Goal: Information Seeking & Learning: Compare options

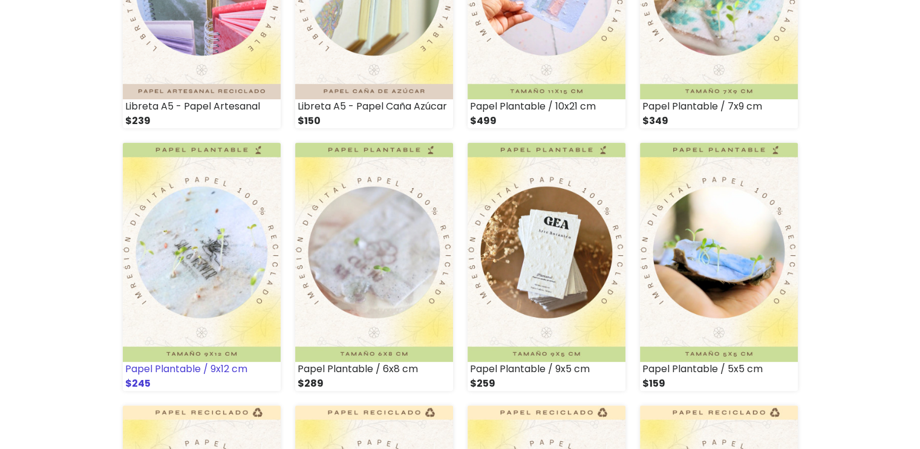
scroll to position [302, 0]
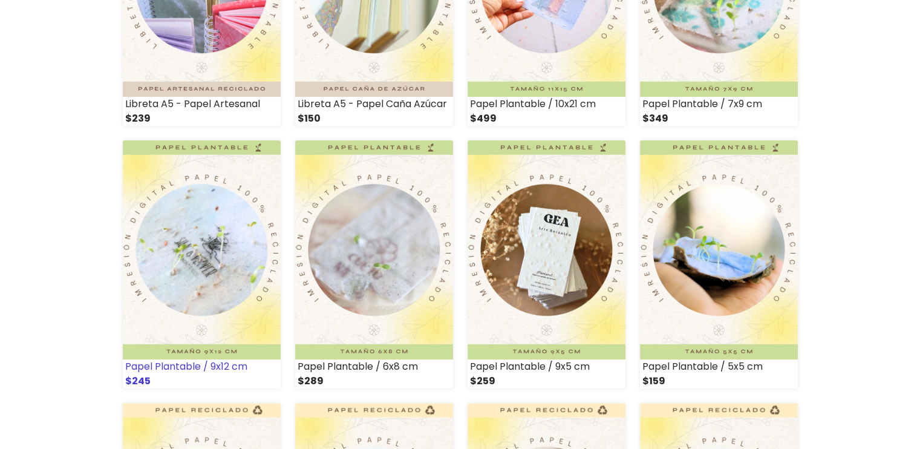
click at [166, 276] on img at bounding box center [202, 249] width 158 height 219
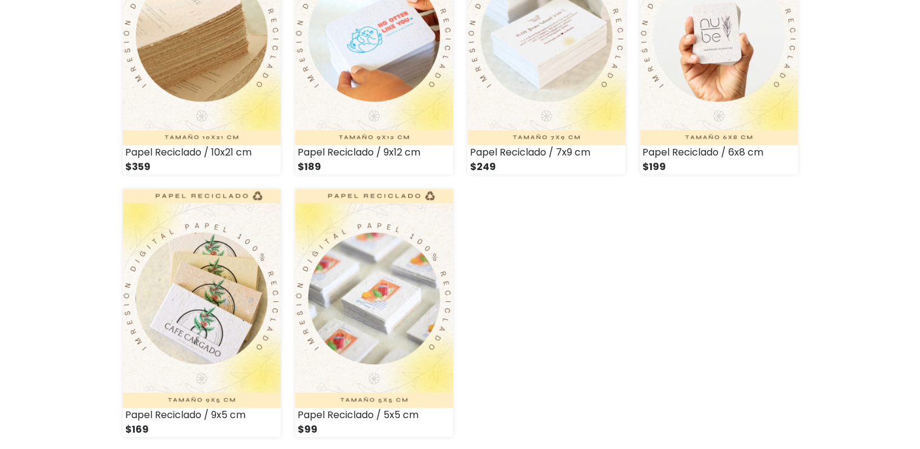
scroll to position [605, 0]
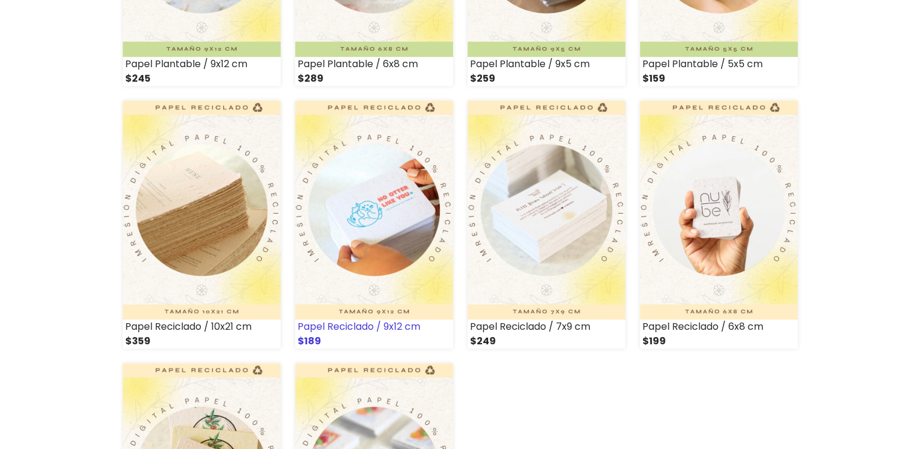
click at [379, 231] on img at bounding box center [374, 209] width 158 height 219
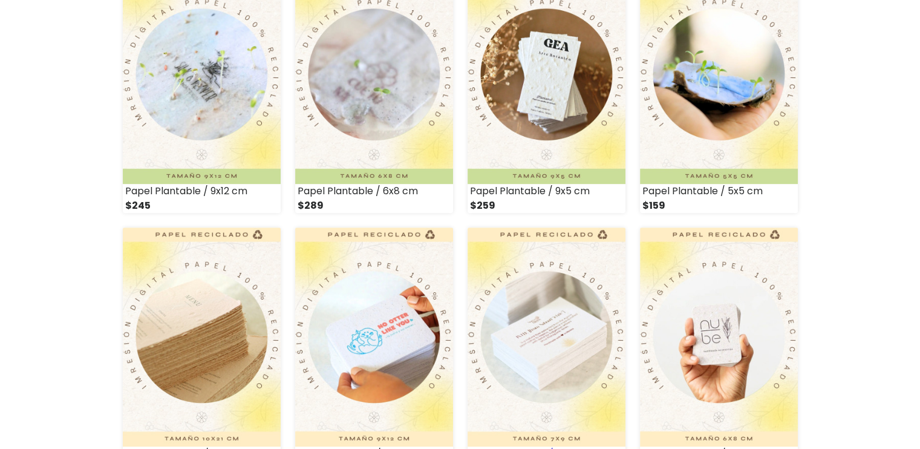
scroll to position [665, 0]
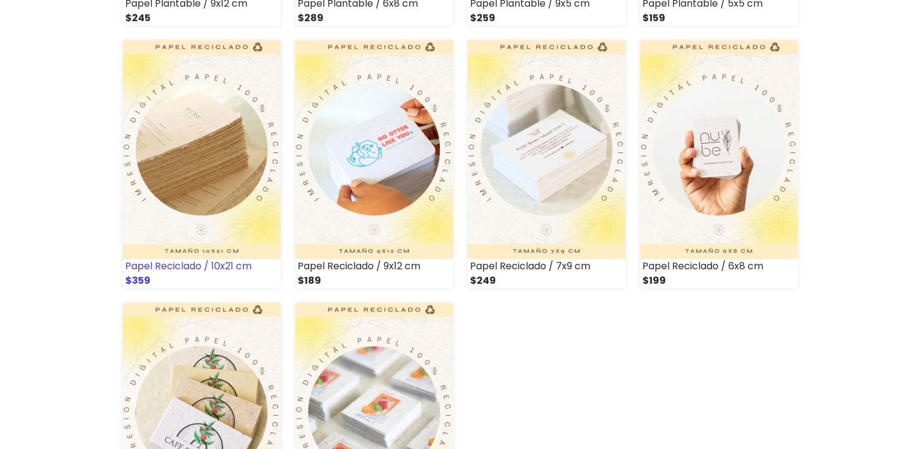
click at [230, 275] on div "$359" at bounding box center [202, 280] width 158 height 15
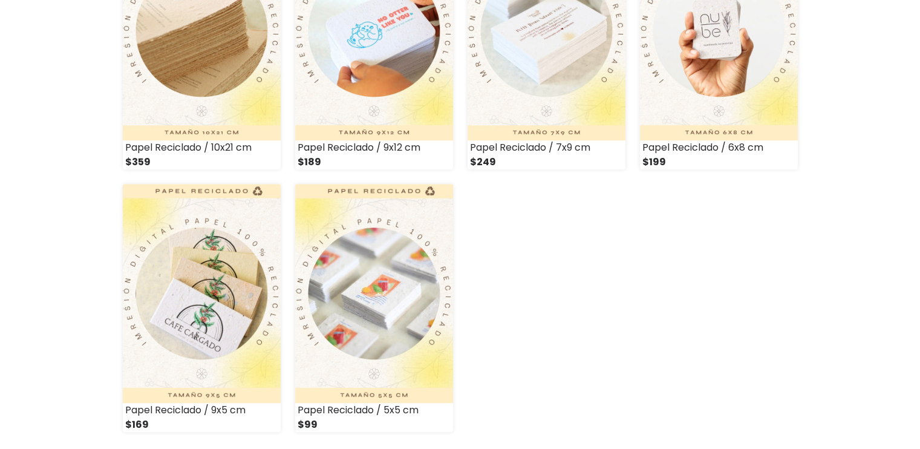
scroll to position [786, 0]
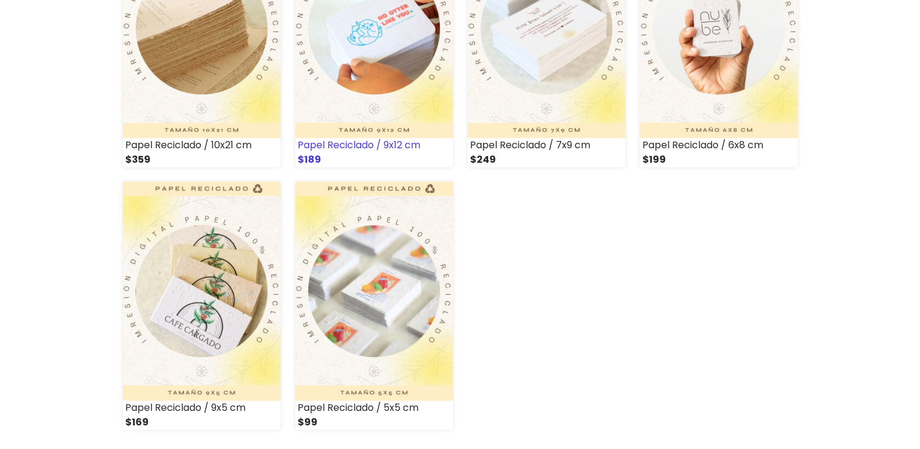
click at [382, 152] on div "Papel Reciclado / 9x12 cm" at bounding box center [374, 145] width 158 height 15
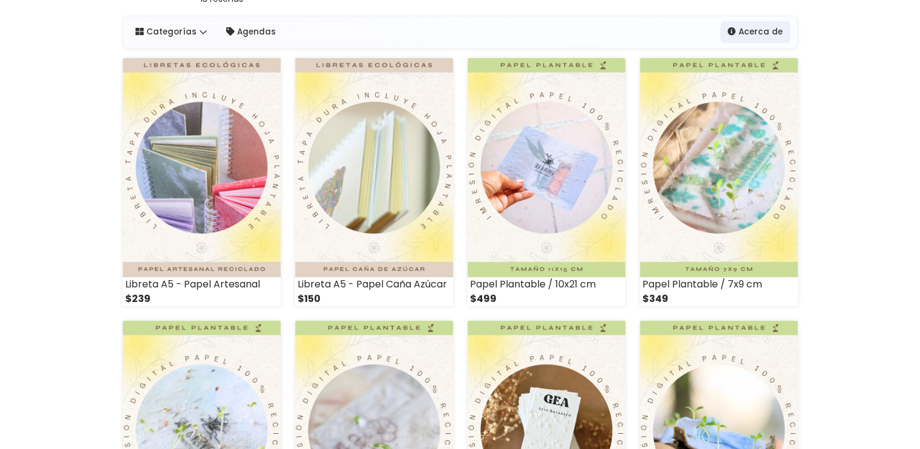
scroll to position [121, 0]
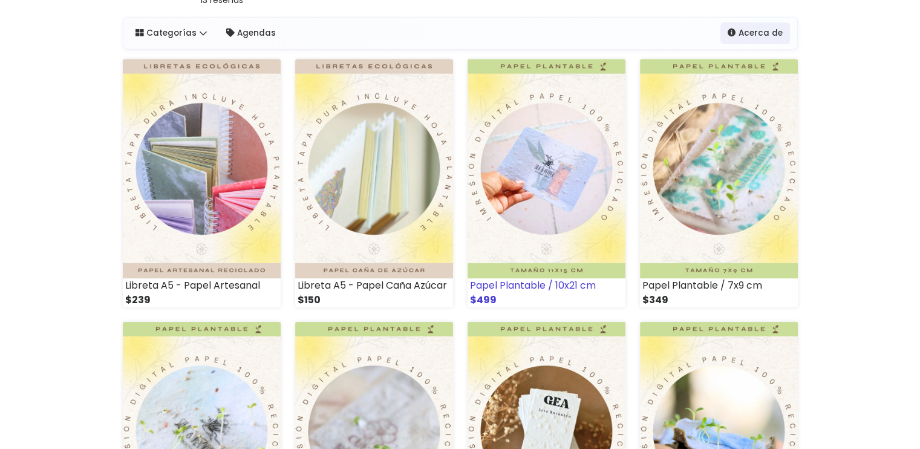
click at [525, 247] on img at bounding box center [546, 168] width 158 height 219
click at [584, 264] on img at bounding box center [546, 168] width 158 height 219
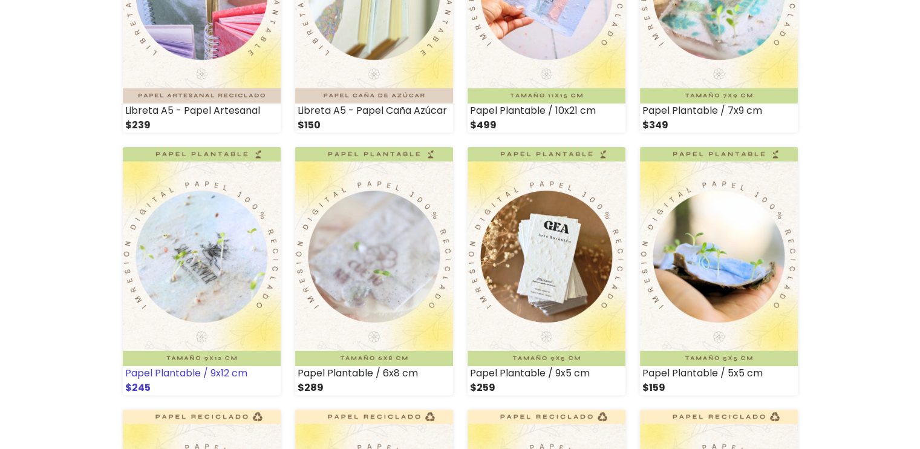
scroll to position [302, 0]
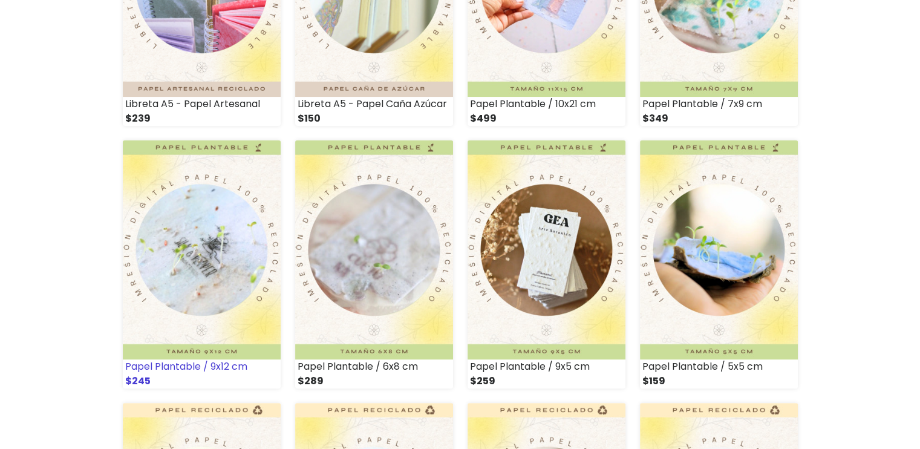
click at [237, 287] on img at bounding box center [202, 249] width 158 height 219
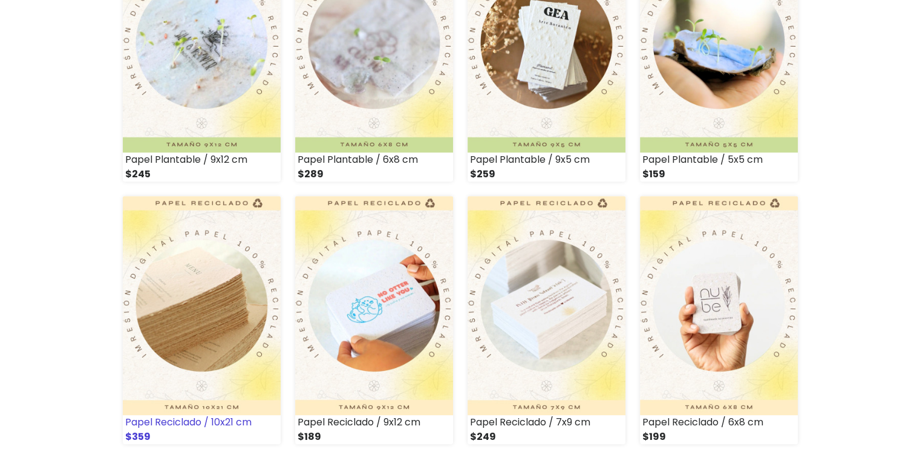
scroll to position [544, 0]
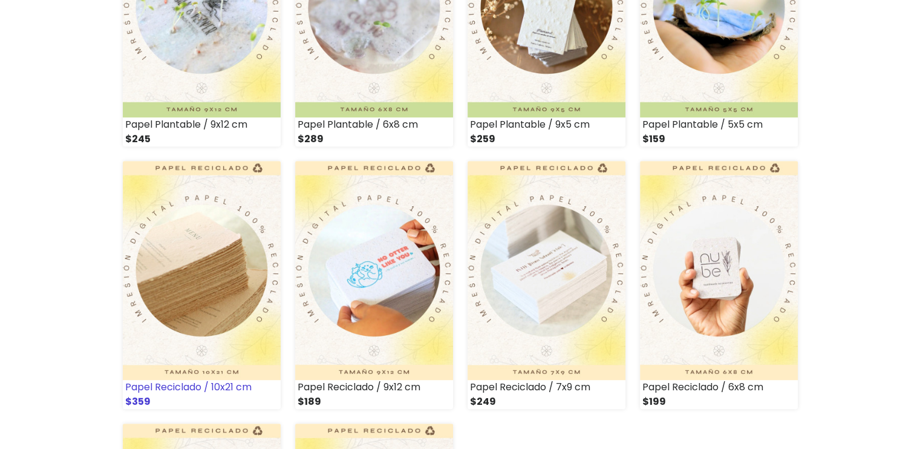
click at [194, 275] on img at bounding box center [202, 270] width 158 height 219
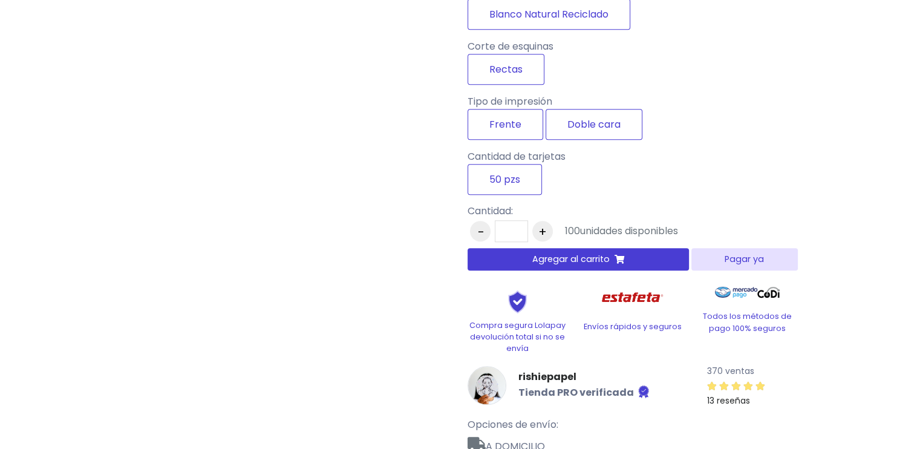
click at [559, 101] on div "Tipo de impresión Frente Doble cara" at bounding box center [632, 116] width 330 height 55
click at [588, 121] on label "Doble cara" at bounding box center [593, 124] width 97 height 31
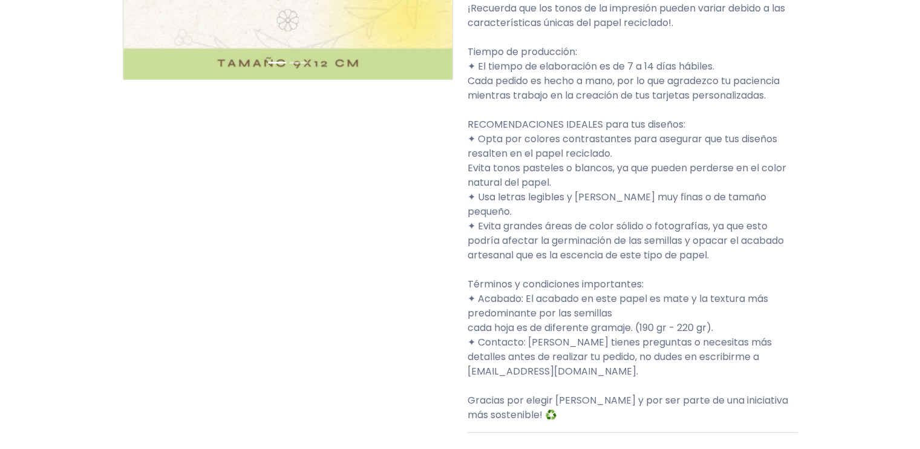
scroll to position [363, 0]
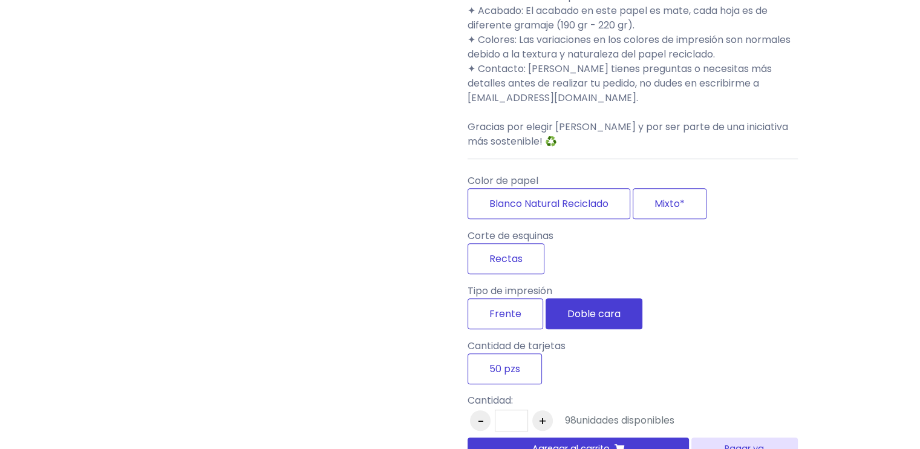
click at [591, 317] on label "Doble cara" at bounding box center [593, 313] width 97 height 31
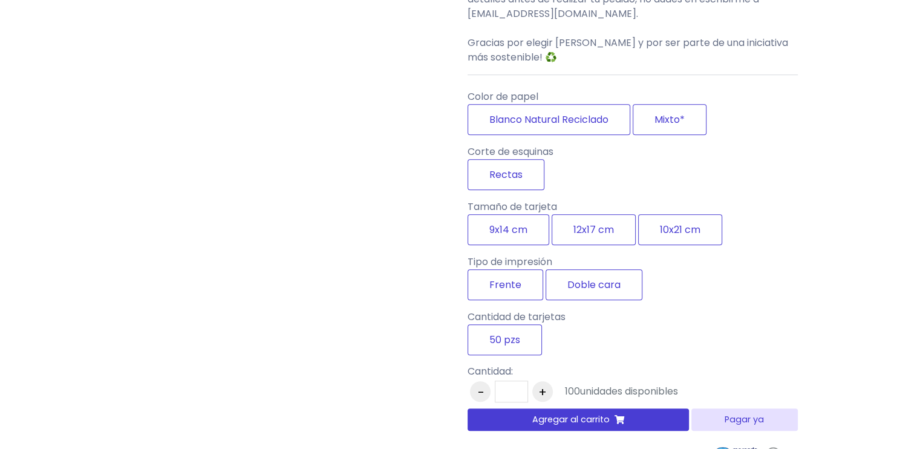
scroll to position [786, 0]
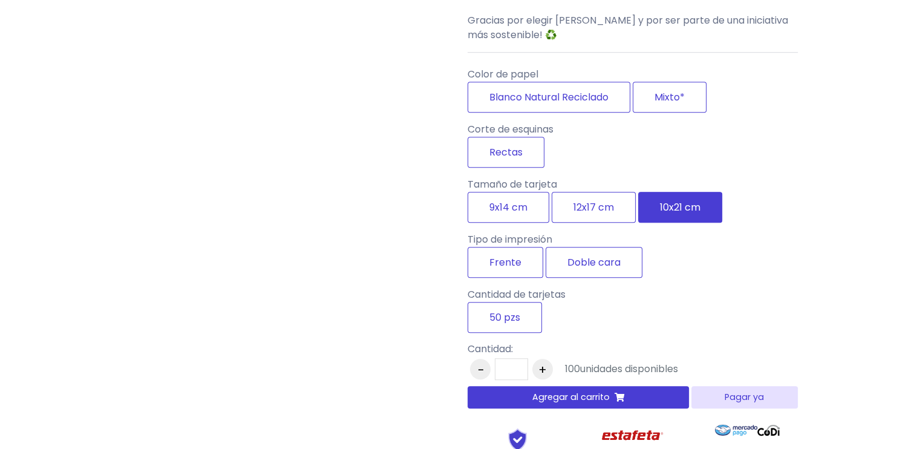
click at [641, 223] on label "10x21 cm" at bounding box center [680, 207] width 84 height 31
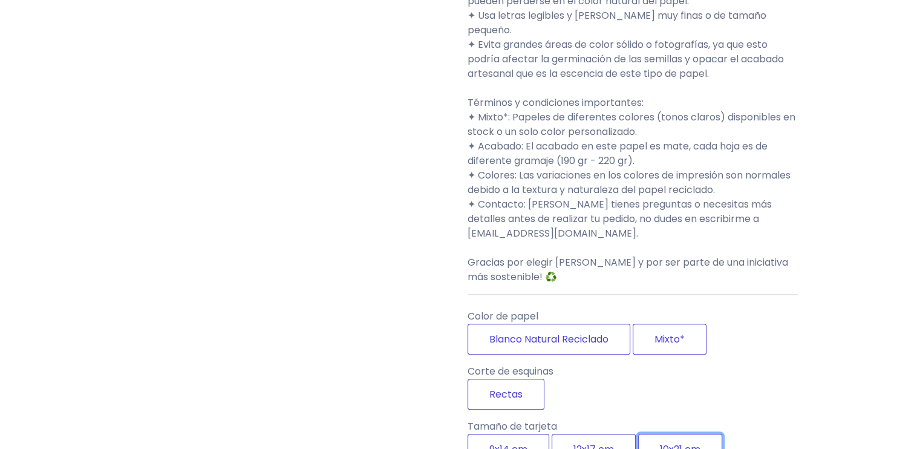
scroll to position [907, 0]
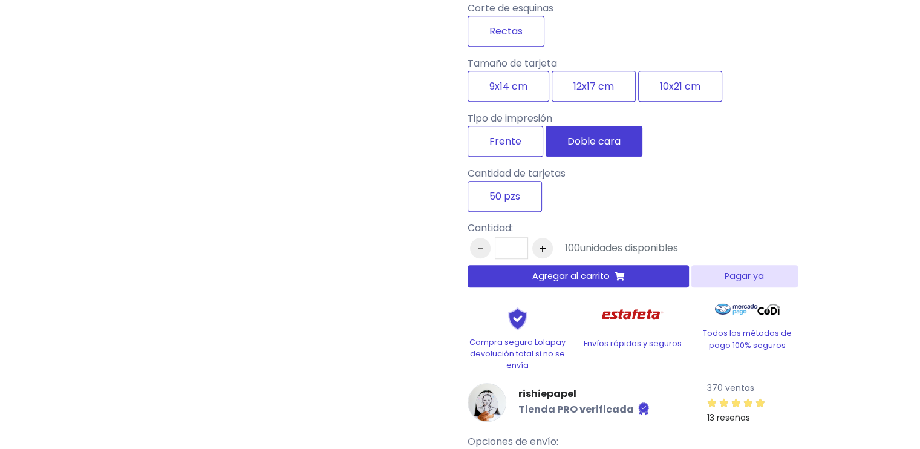
click at [610, 157] on label "Doble cara" at bounding box center [593, 141] width 97 height 31
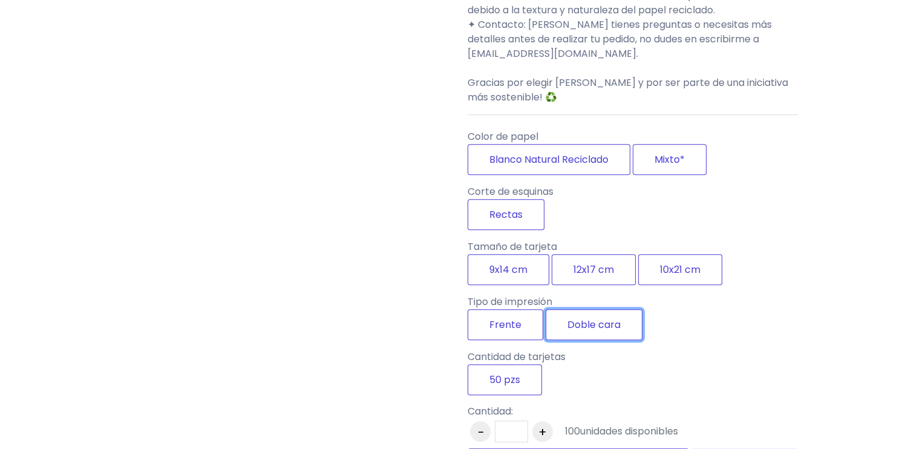
scroll to position [726, 0]
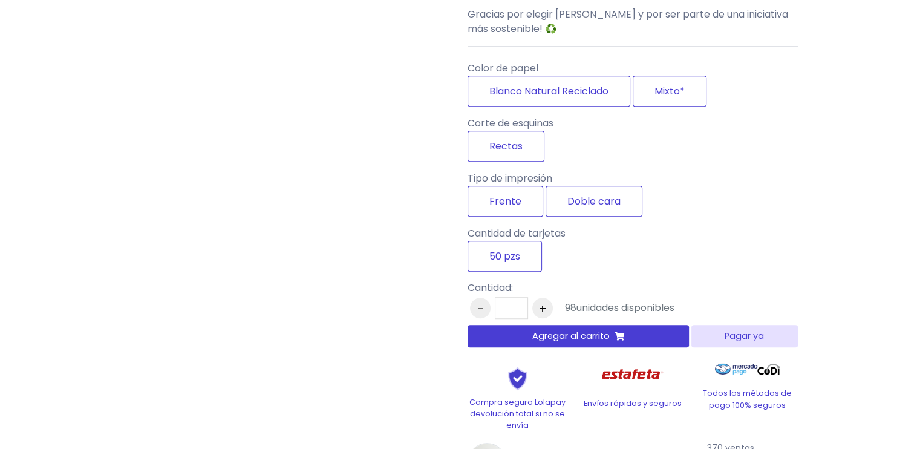
scroll to position [786, 0]
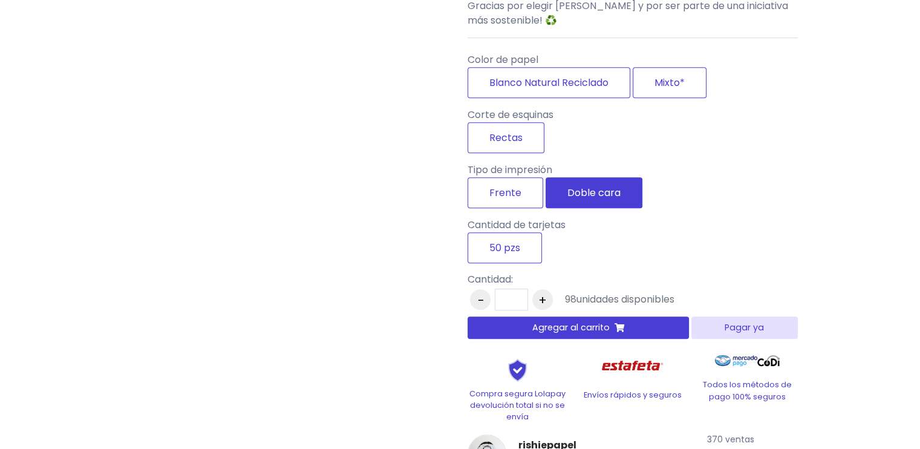
click at [575, 208] on label "Doble cara" at bounding box center [593, 192] width 97 height 31
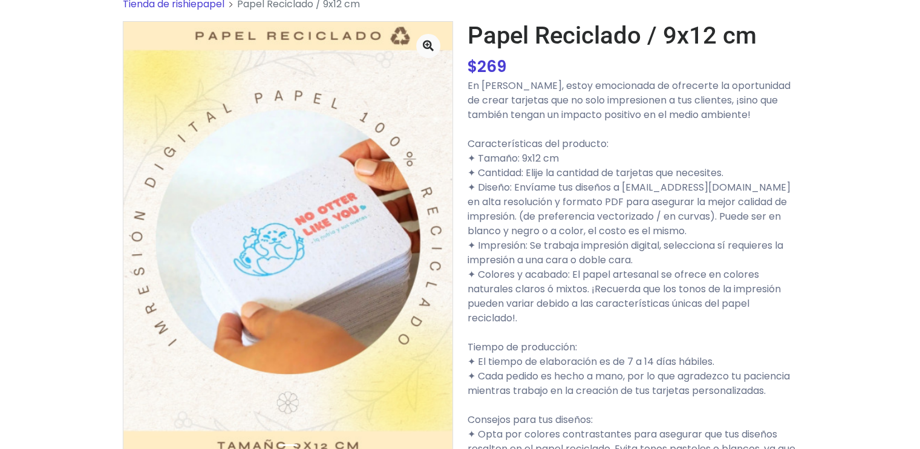
scroll to position [60, 0]
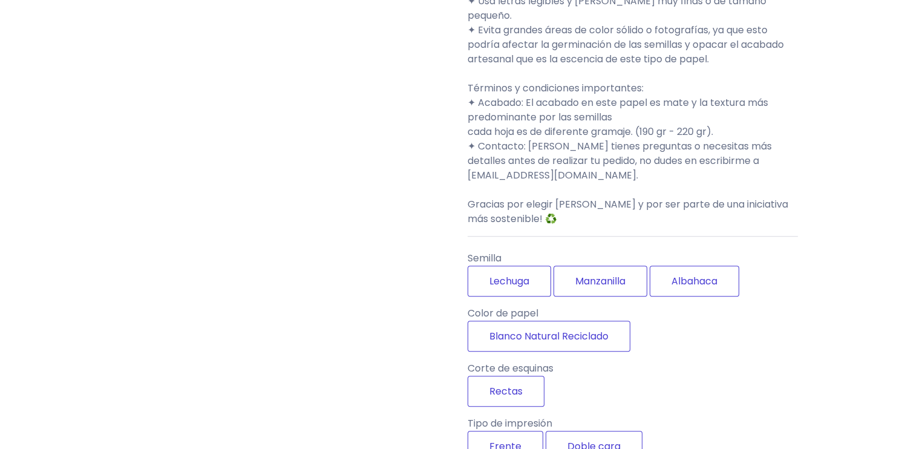
scroll to position [665, 0]
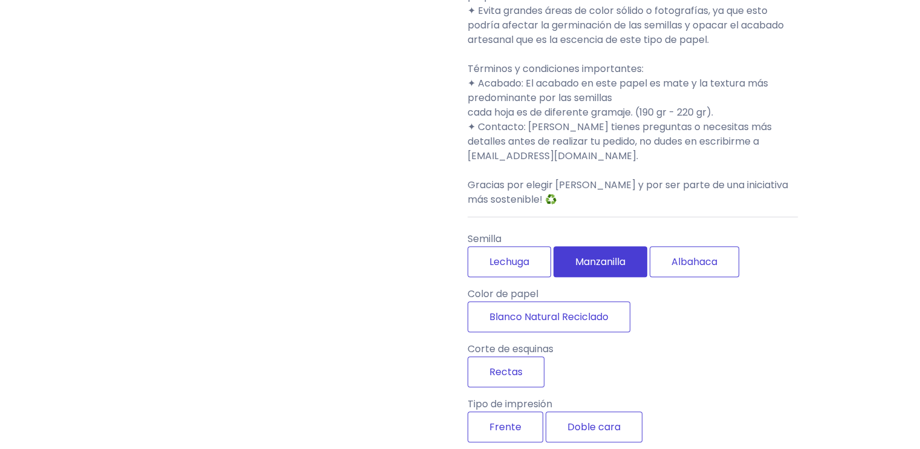
click at [607, 265] on label "Manzanilla" at bounding box center [600, 261] width 94 height 31
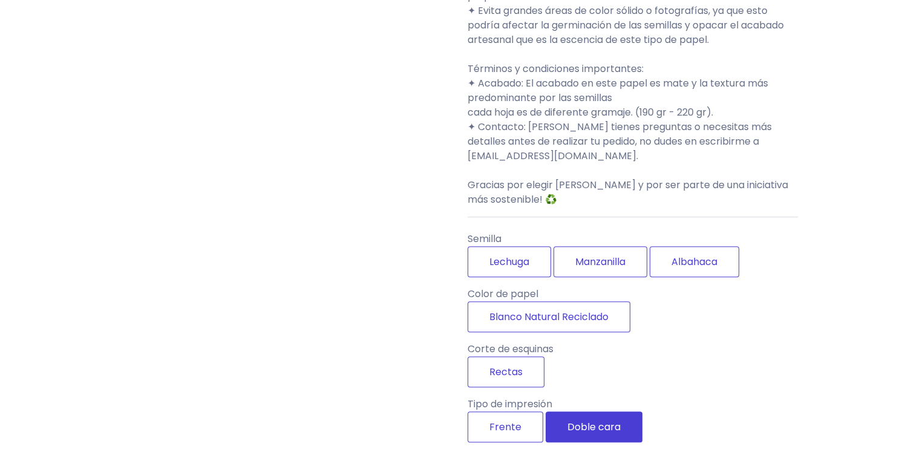
click at [593, 423] on label "Doble cara" at bounding box center [593, 426] width 97 height 31
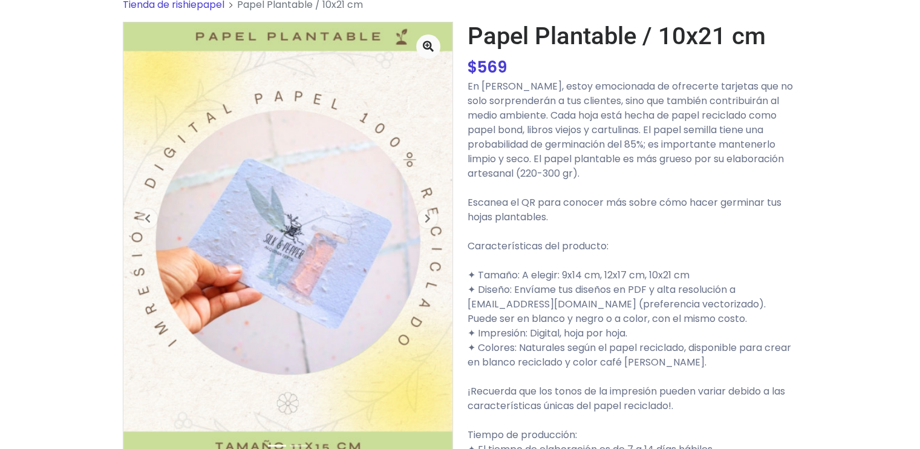
scroll to position [60, 0]
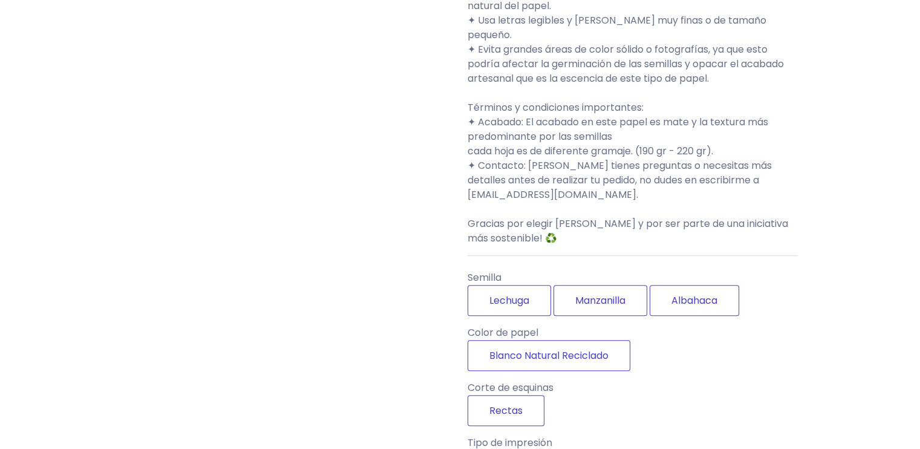
scroll to position [665, 0]
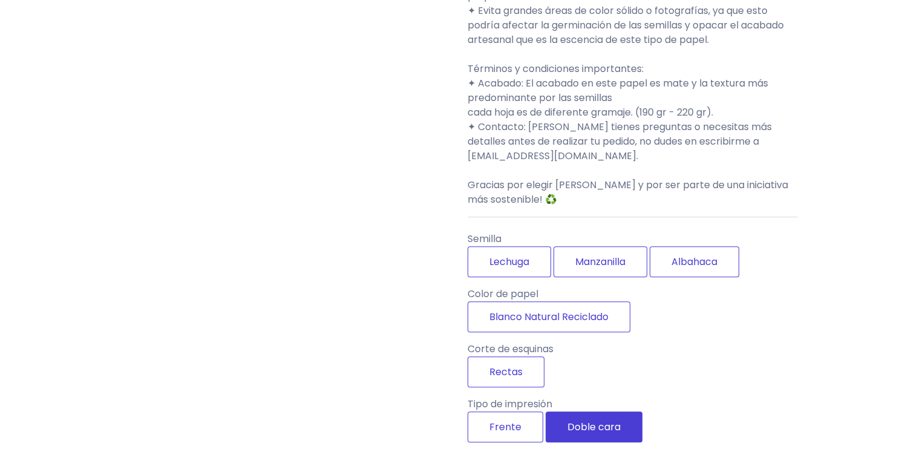
click at [577, 413] on label "Doble cara" at bounding box center [593, 426] width 97 height 31
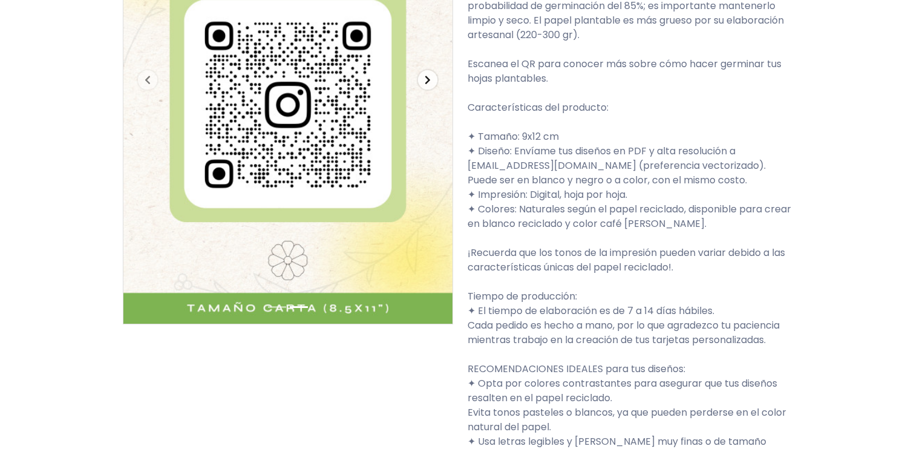
scroll to position [544, 0]
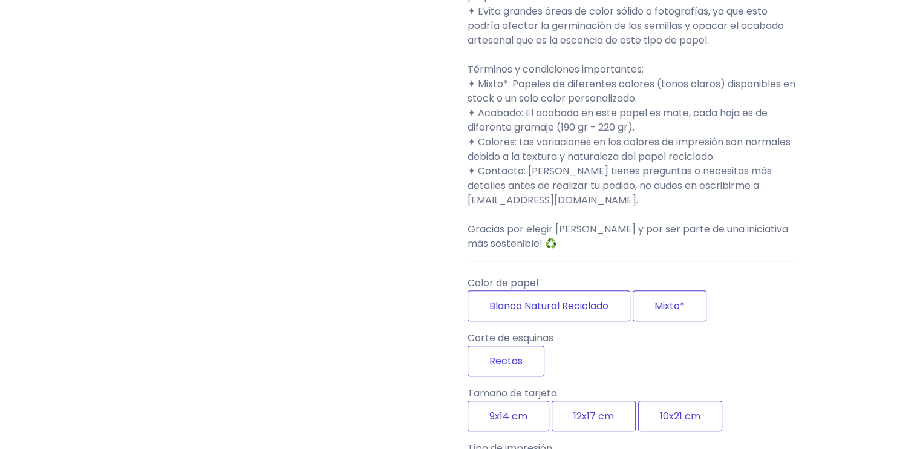
scroll to position [786, 0]
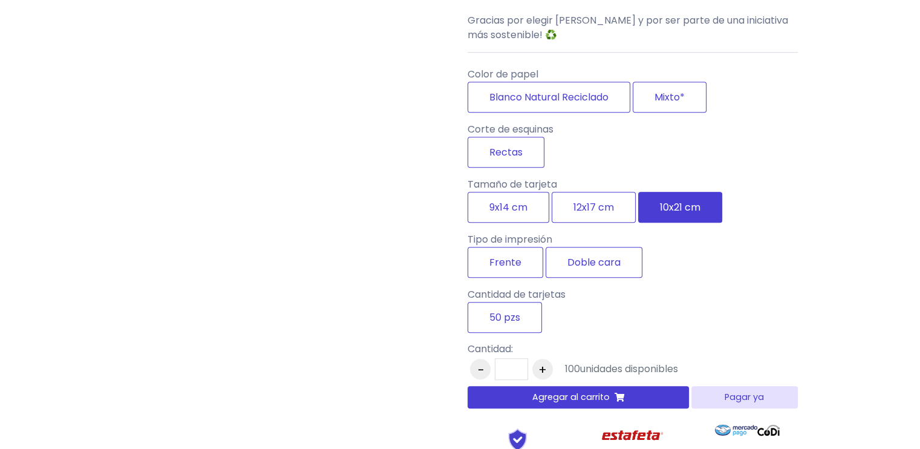
click at [683, 223] on label "10x21 cm" at bounding box center [680, 207] width 84 height 31
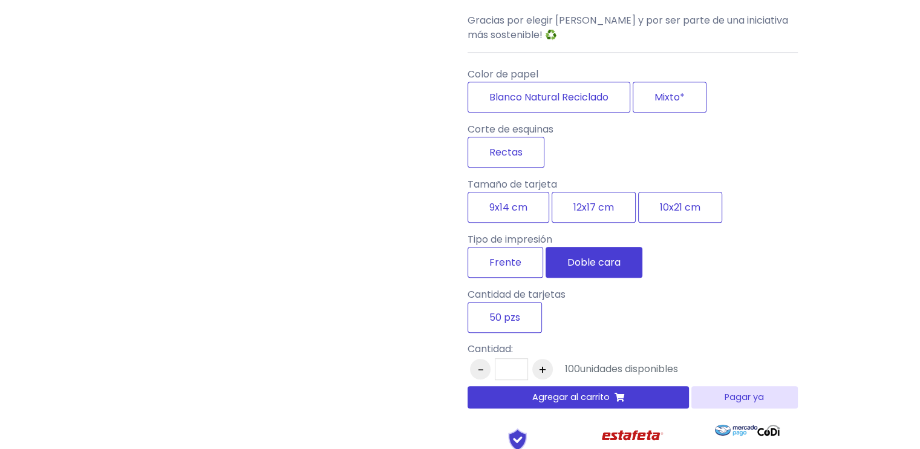
click at [607, 278] on label "Doble cara" at bounding box center [593, 262] width 97 height 31
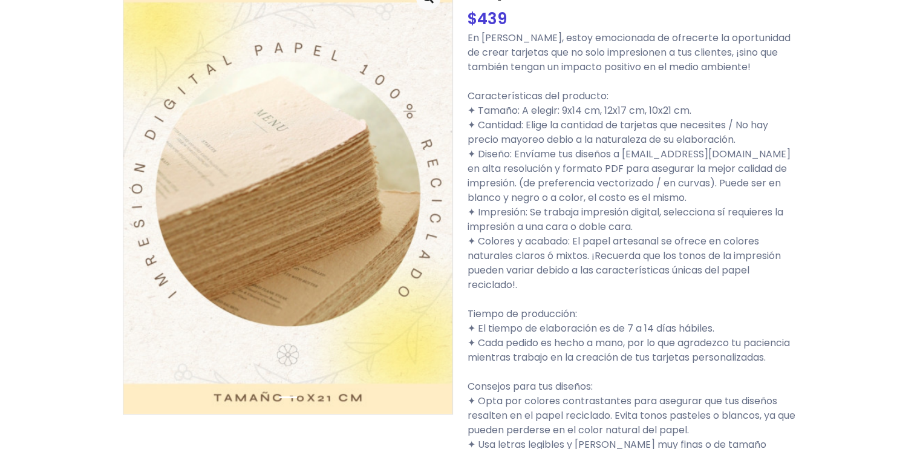
scroll to position [0, 0]
